Goal: Information Seeking & Learning: Stay updated

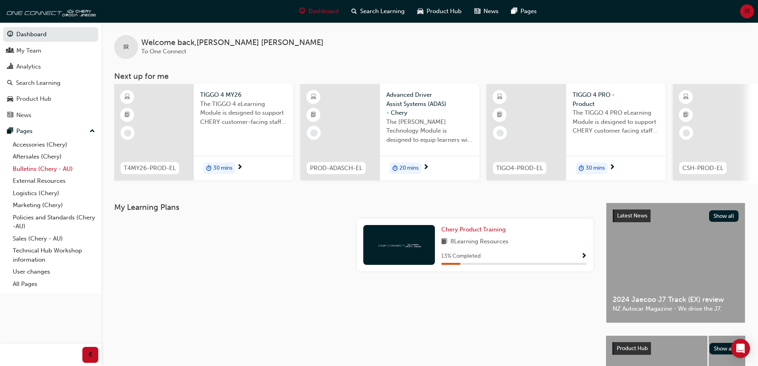
click at [45, 164] on link "Bulletins (Chery - AU)" at bounding box center [54, 169] width 89 height 12
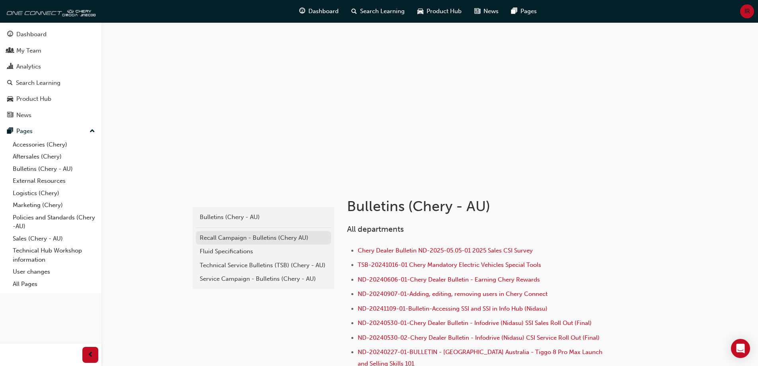
click at [254, 237] on div "Recall Campaign - Bulletins (Chery AU)" at bounding box center [263, 237] width 127 height 9
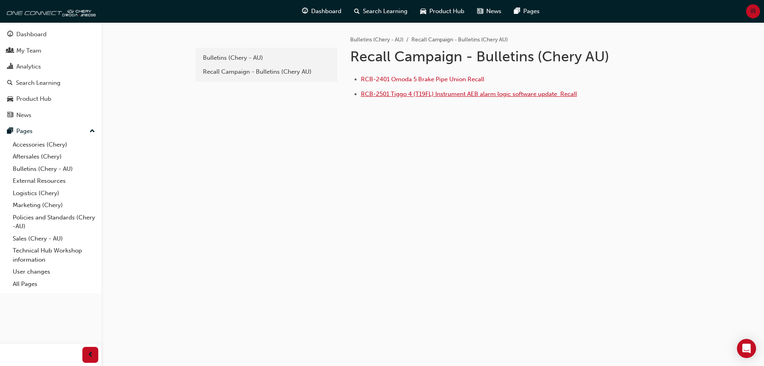
click at [470, 97] on span "RCB-2501 Tiggo 4 (T19FL) Instrument AEB alarm logic software update ﻿ Recall" at bounding box center [469, 93] width 216 height 7
click at [275, 75] on div "Recall Campaign - Bulletins (Chery AU)" at bounding box center [266, 71] width 127 height 9
